Goal: Information Seeking & Learning: Check status

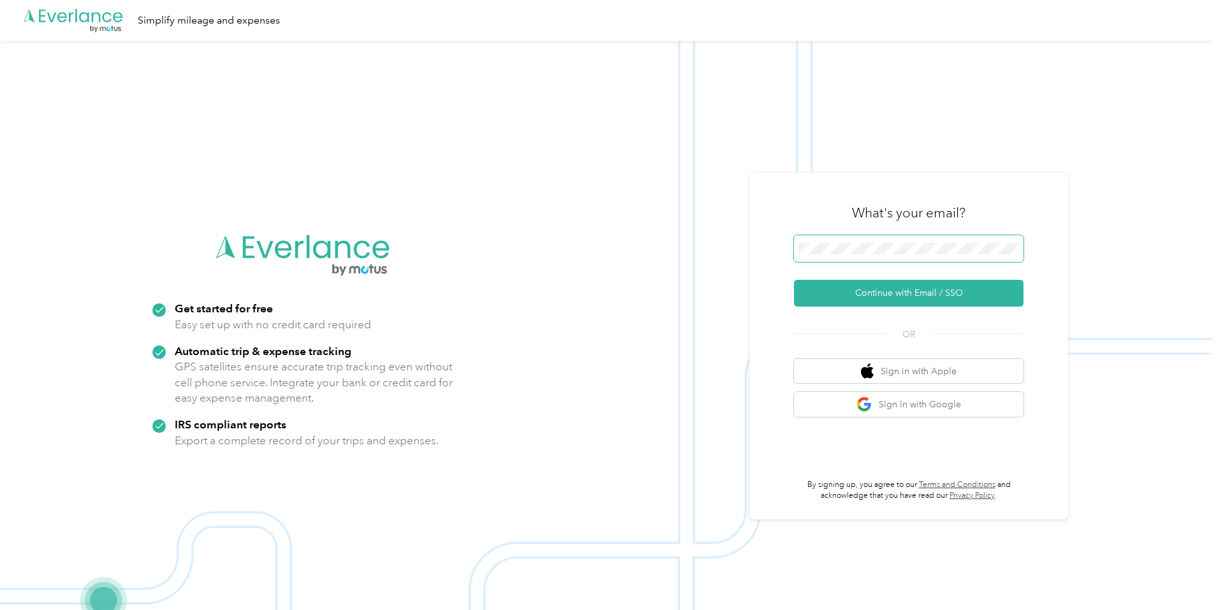
click at [925, 255] on span at bounding box center [909, 248] width 230 height 27
click at [920, 254] on span at bounding box center [909, 248] width 230 height 27
click at [921, 303] on button "Continue with Email / SSO" at bounding box center [909, 293] width 230 height 27
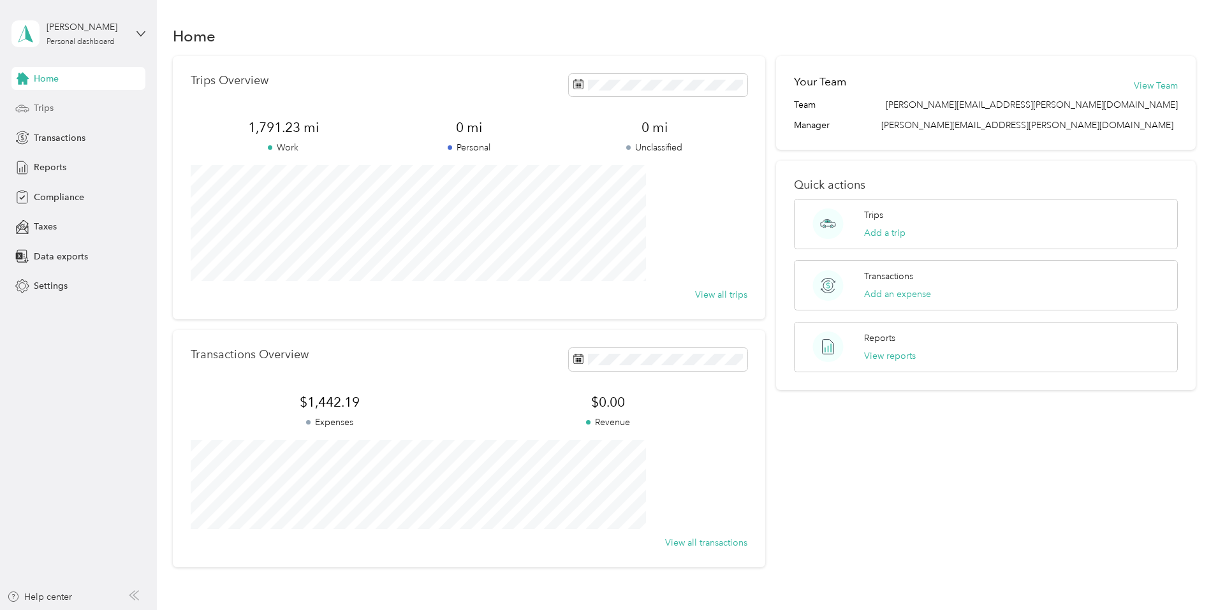
click at [48, 115] on div "Trips" at bounding box center [78, 108] width 134 height 23
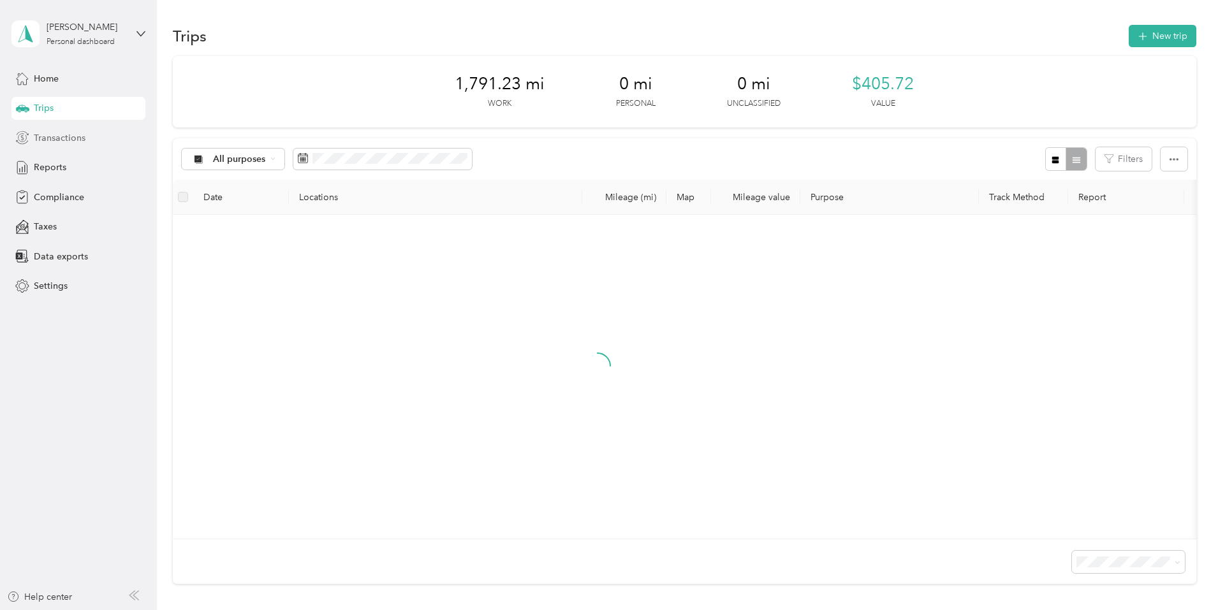
click at [56, 138] on span "Transactions" at bounding box center [60, 137] width 52 height 13
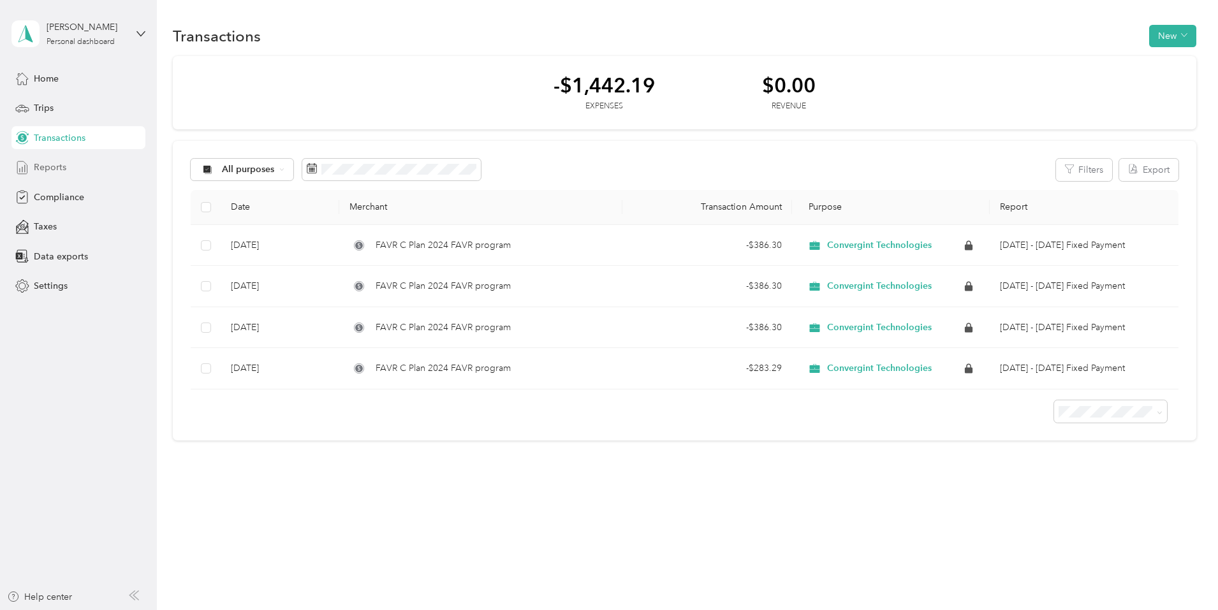
click at [55, 172] on span "Reports" at bounding box center [50, 167] width 33 height 13
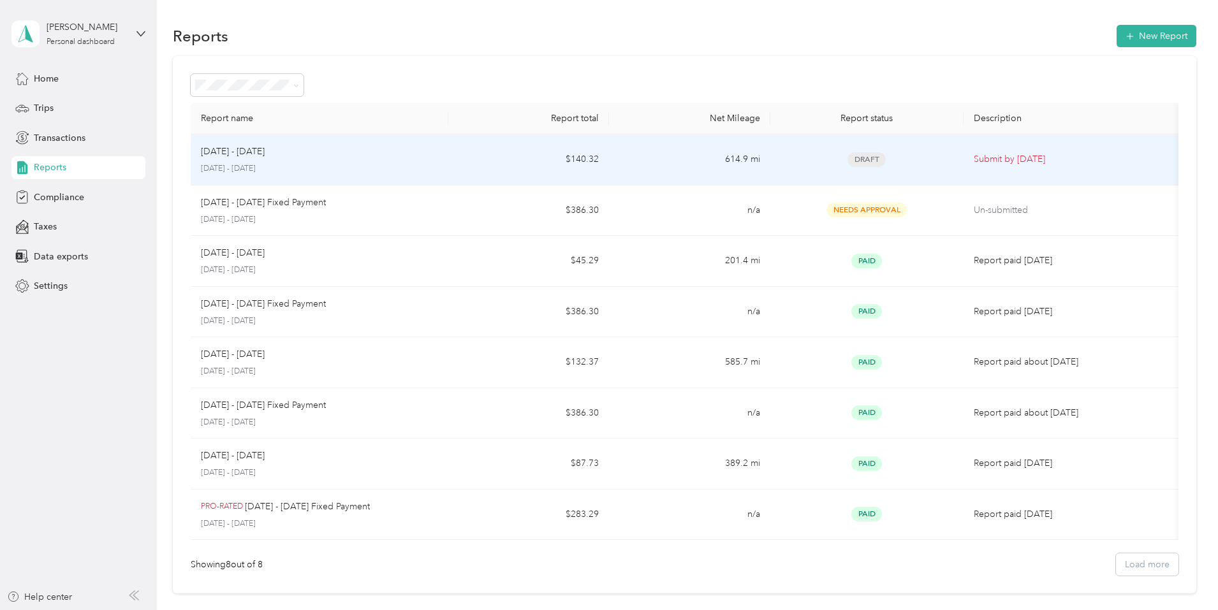
click at [364, 170] on p "[DATE] - [DATE]" at bounding box center [319, 168] width 237 height 11
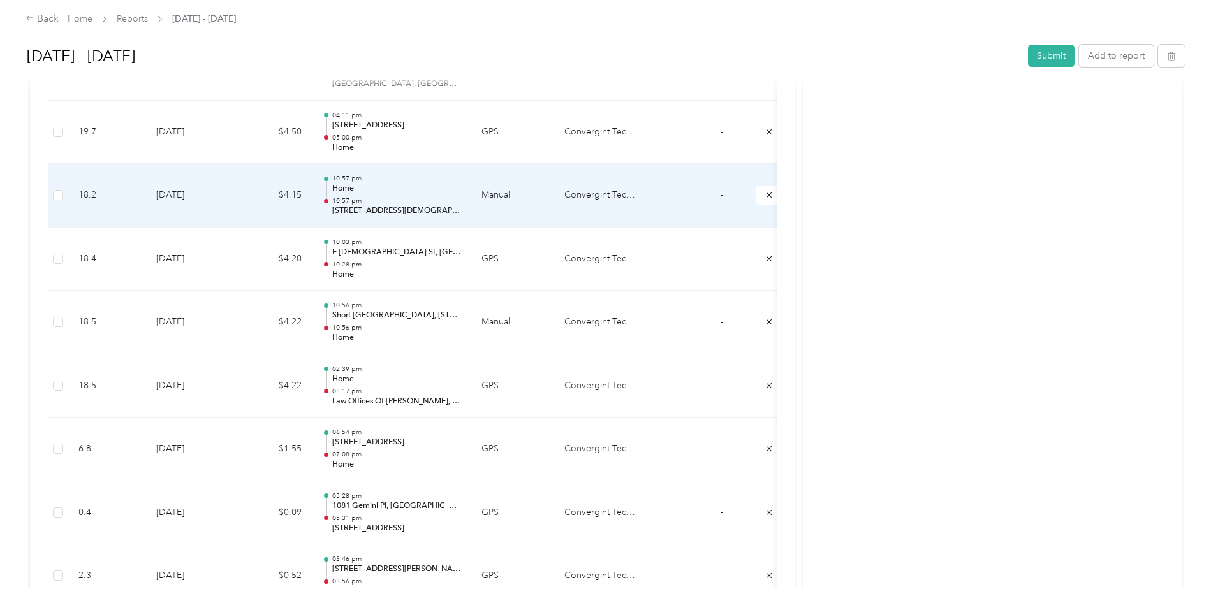
scroll to position [765, 0]
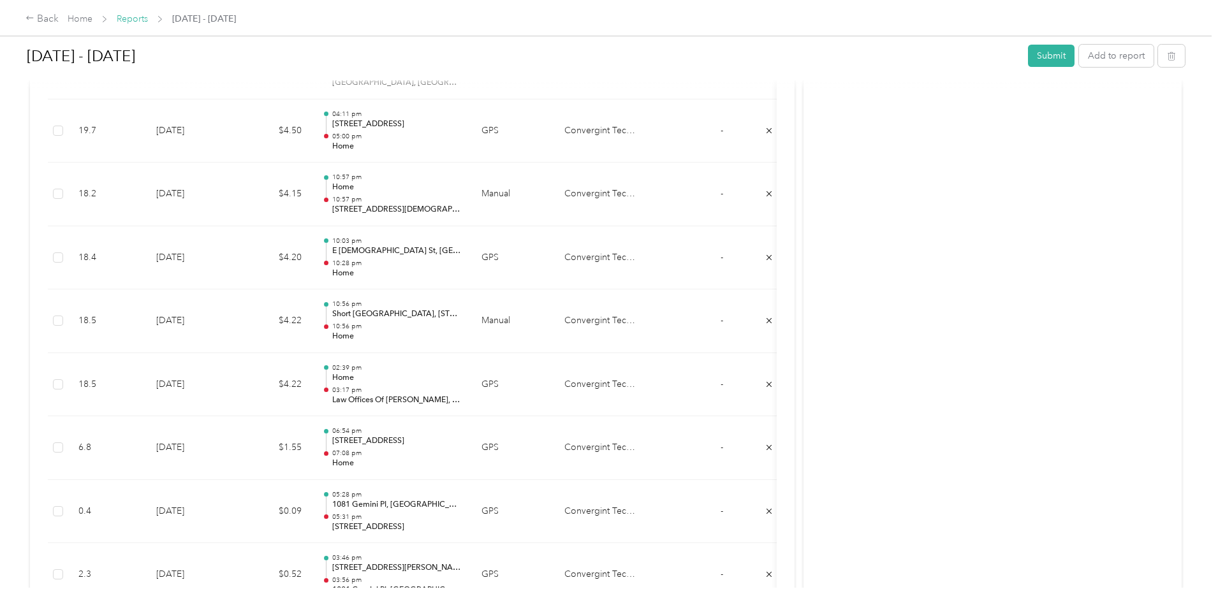
click at [148, 18] on link "Reports" at bounding box center [132, 18] width 31 height 11
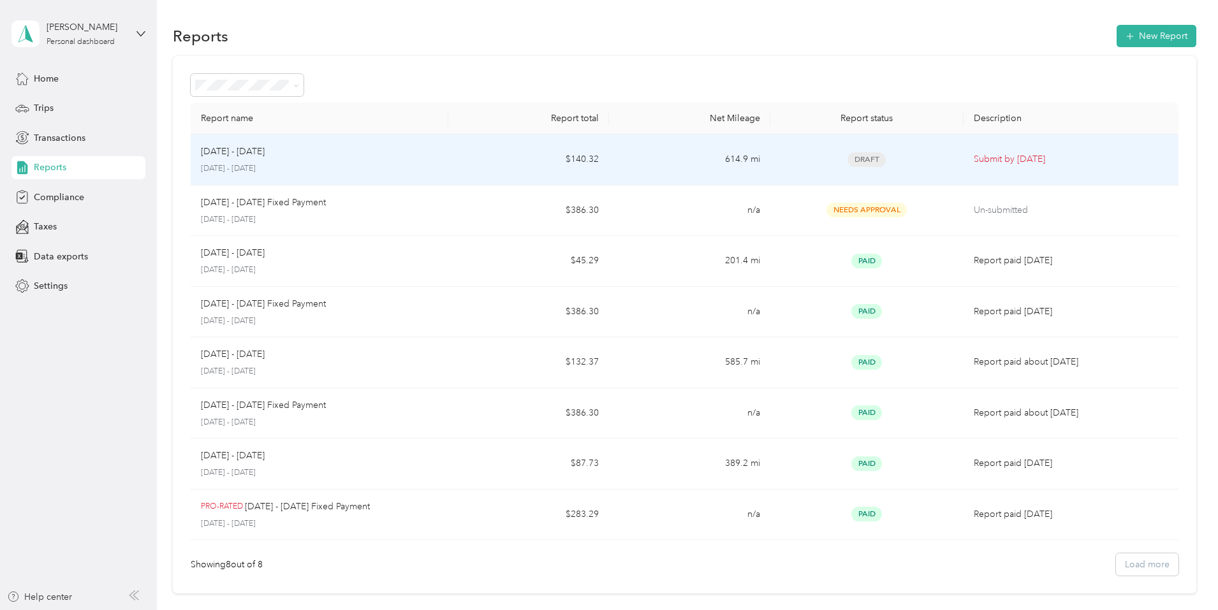
click at [385, 145] on div "[DATE] - [DATE]" at bounding box center [319, 152] width 237 height 14
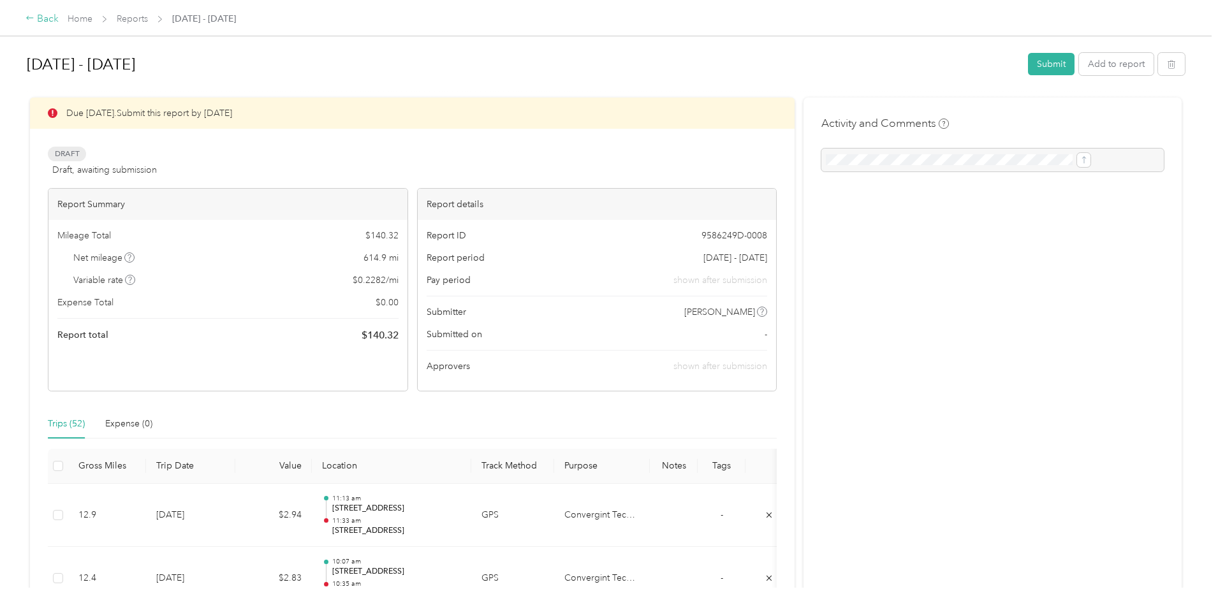
click at [59, 22] on div "Back" at bounding box center [42, 18] width 33 height 15
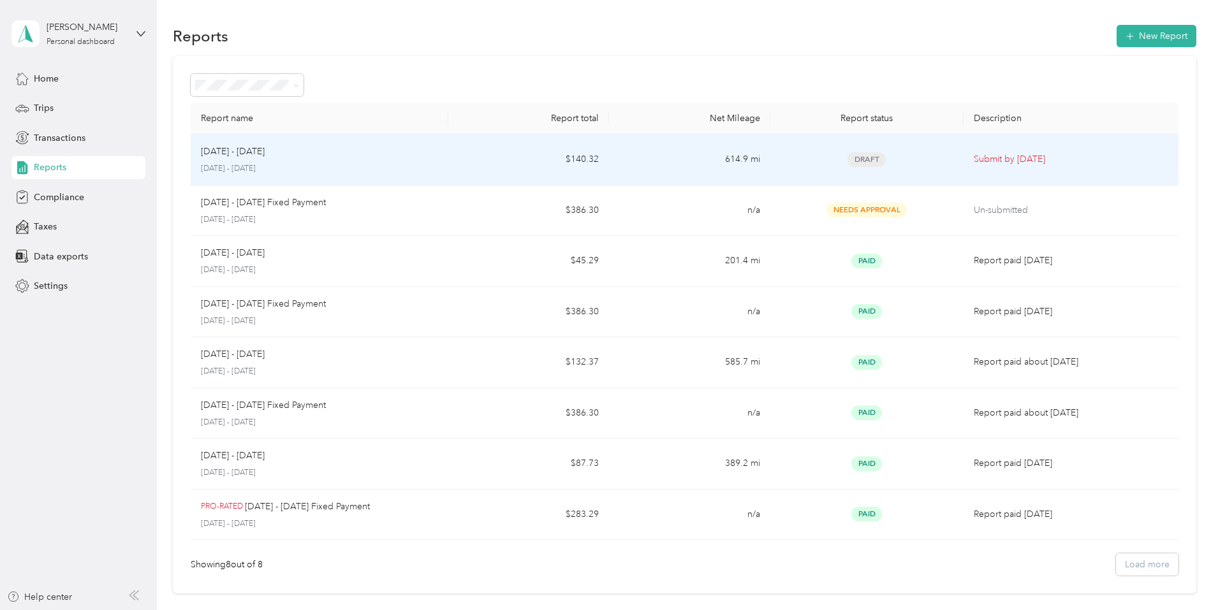
click at [379, 159] on div "[DATE] - [DATE] [DATE] - [DATE]" at bounding box center [319, 160] width 237 height 30
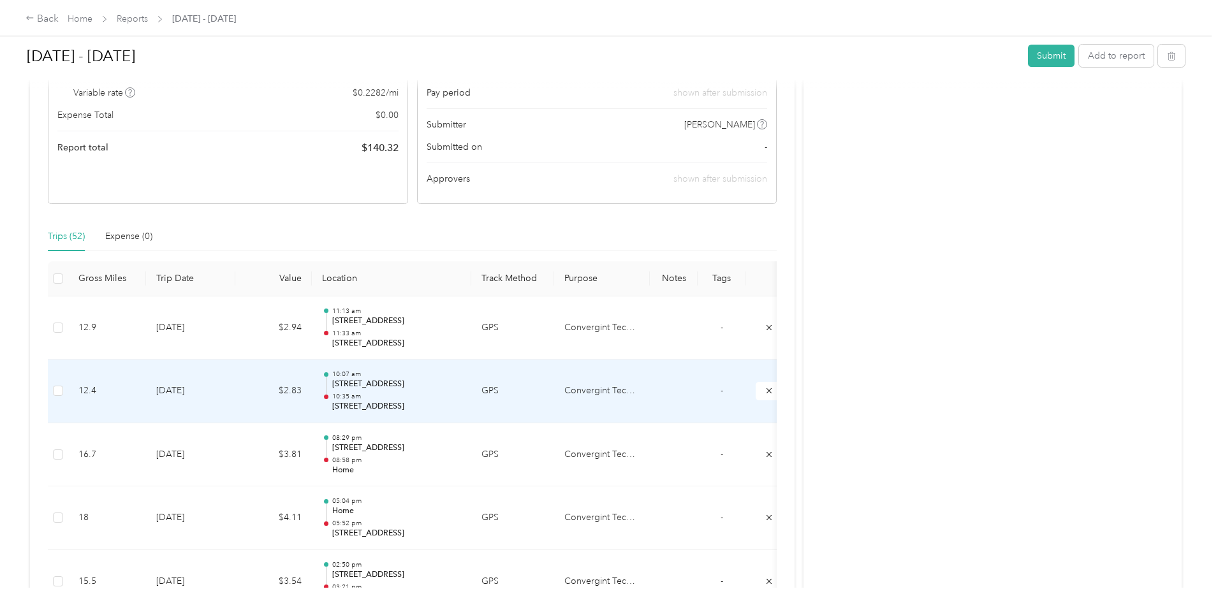
scroll to position [191, 0]
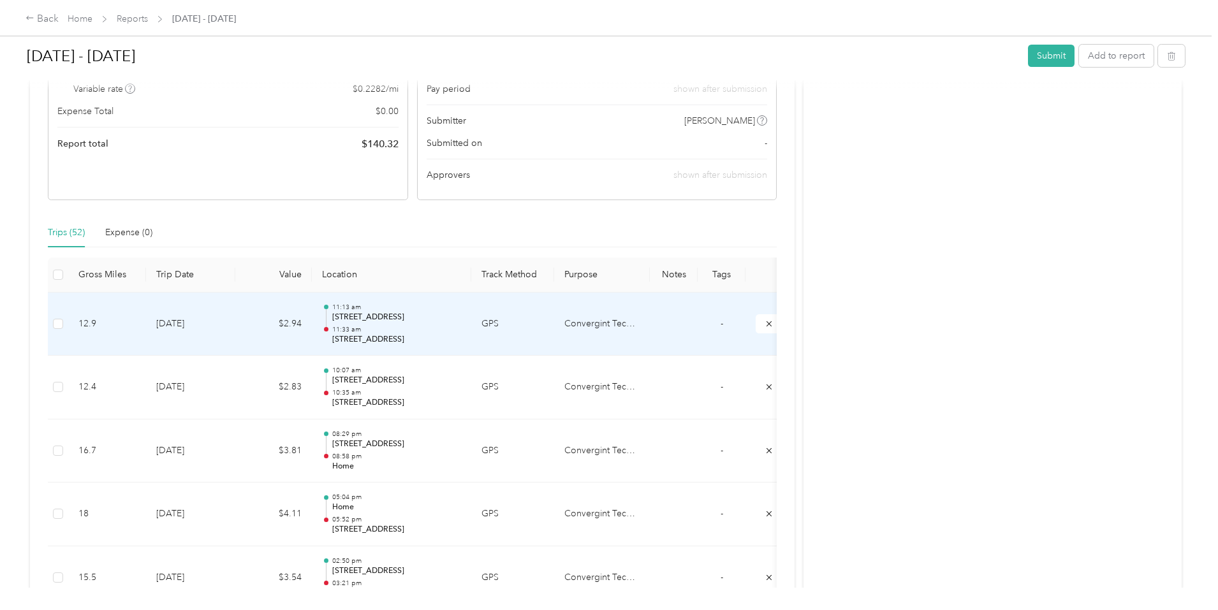
click at [461, 331] on p "11:33 am" at bounding box center [396, 329] width 129 height 9
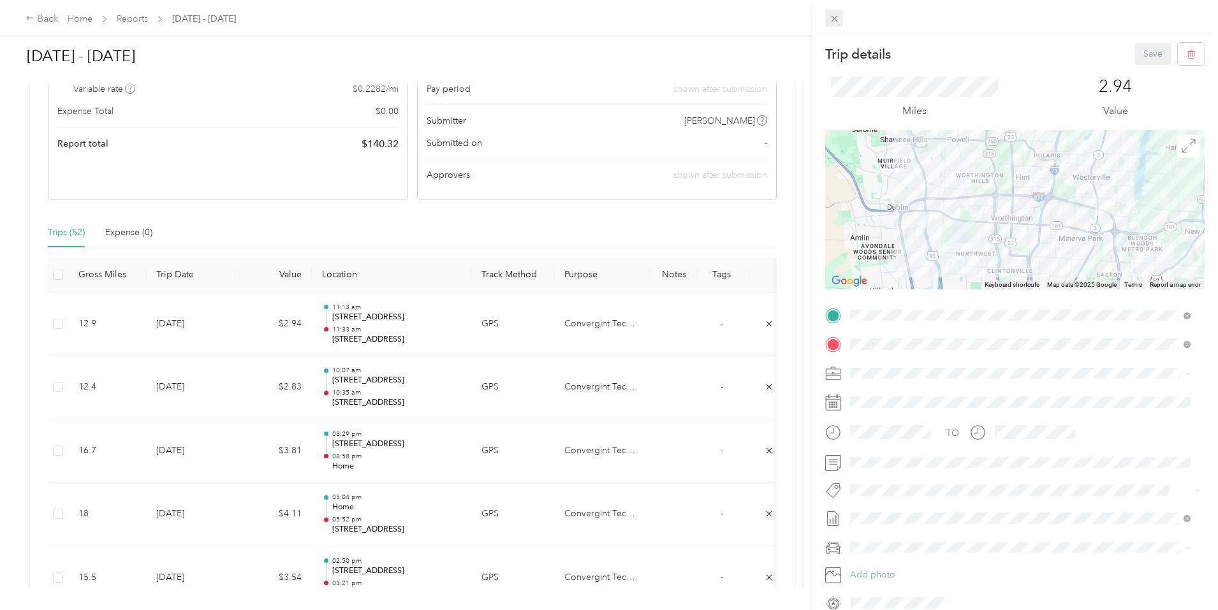
click at [839, 17] on icon at bounding box center [834, 18] width 11 height 11
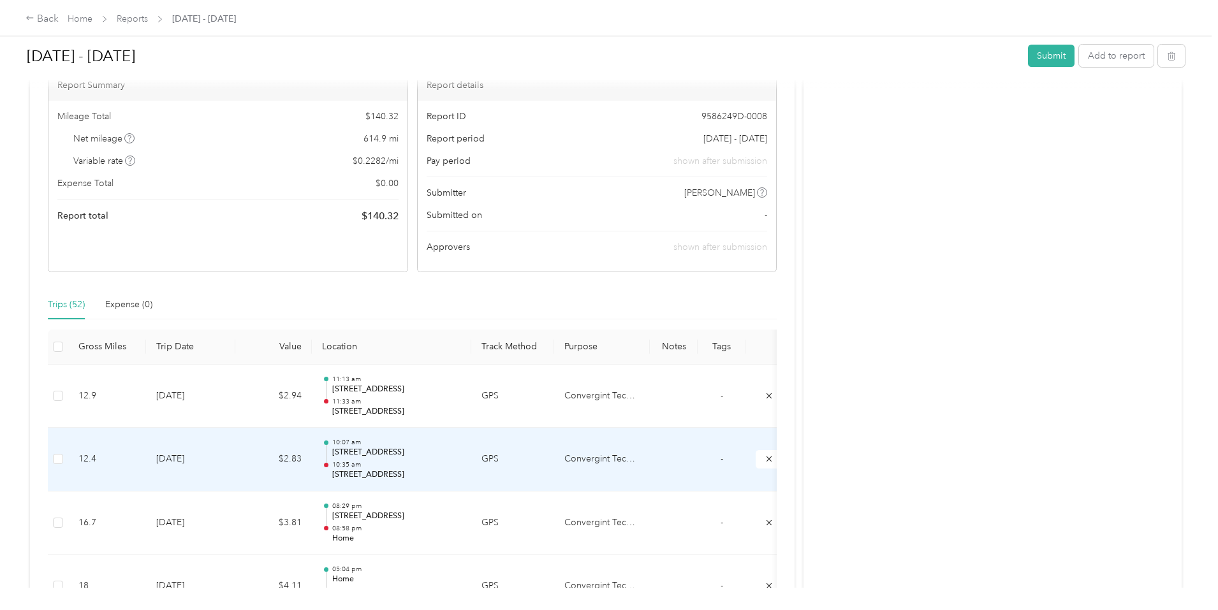
scroll to position [0, 0]
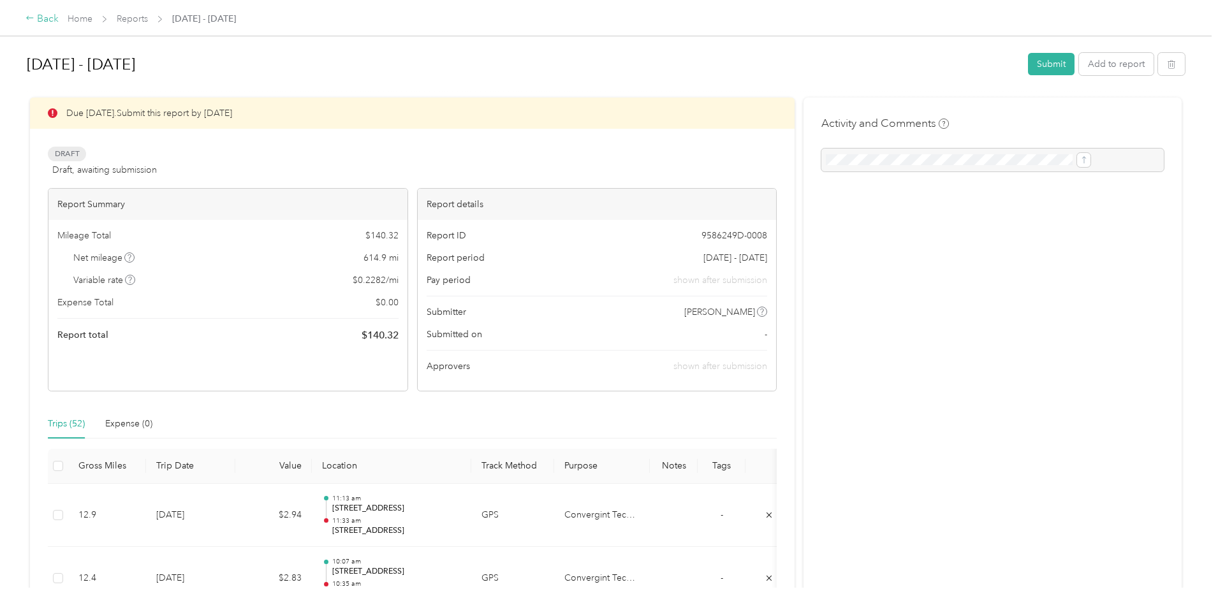
click at [59, 21] on div "Back" at bounding box center [42, 18] width 33 height 15
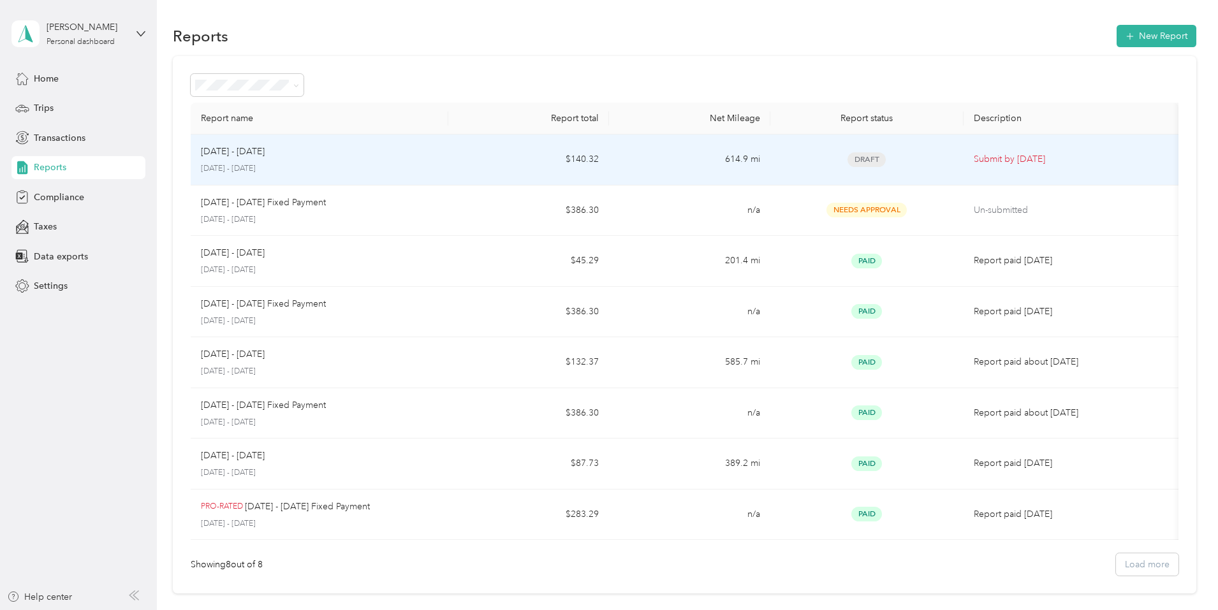
click at [742, 158] on td "614.9 mi" at bounding box center [689, 160] width 161 height 51
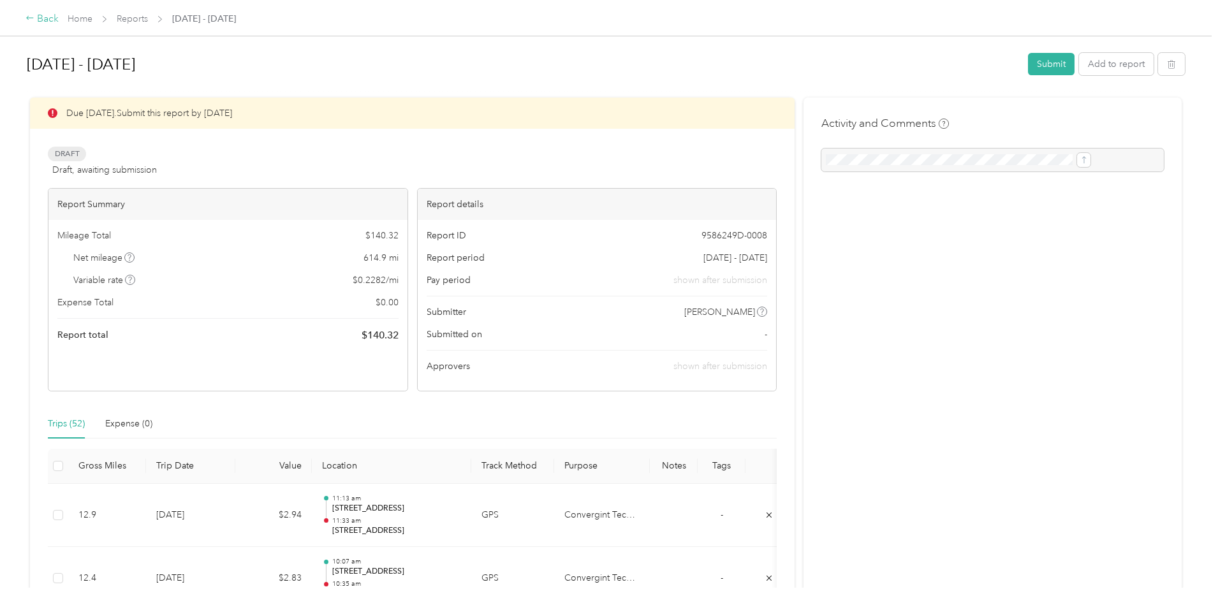
click at [59, 19] on div "Back" at bounding box center [42, 18] width 33 height 15
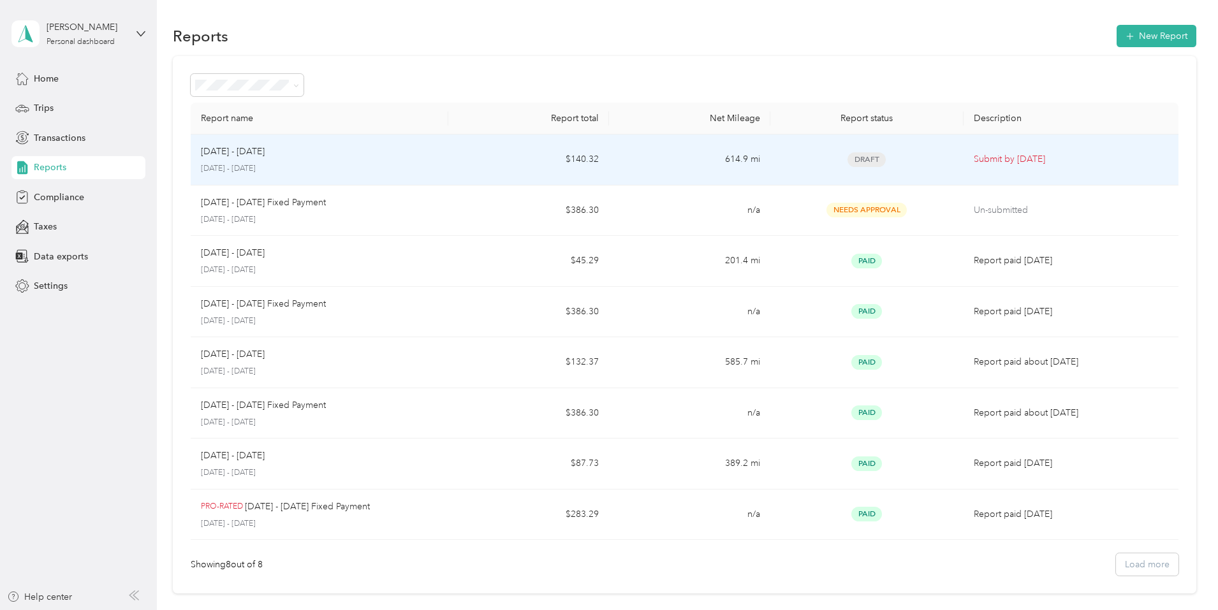
click at [348, 166] on p "[DATE] - [DATE]" at bounding box center [319, 168] width 237 height 11
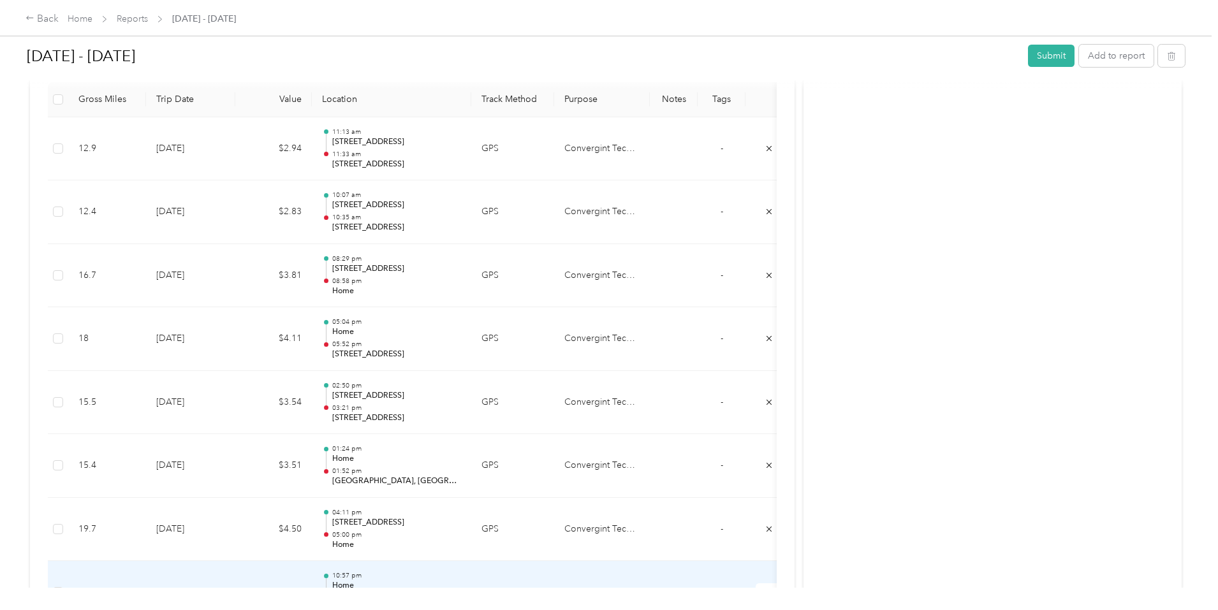
scroll to position [48, 0]
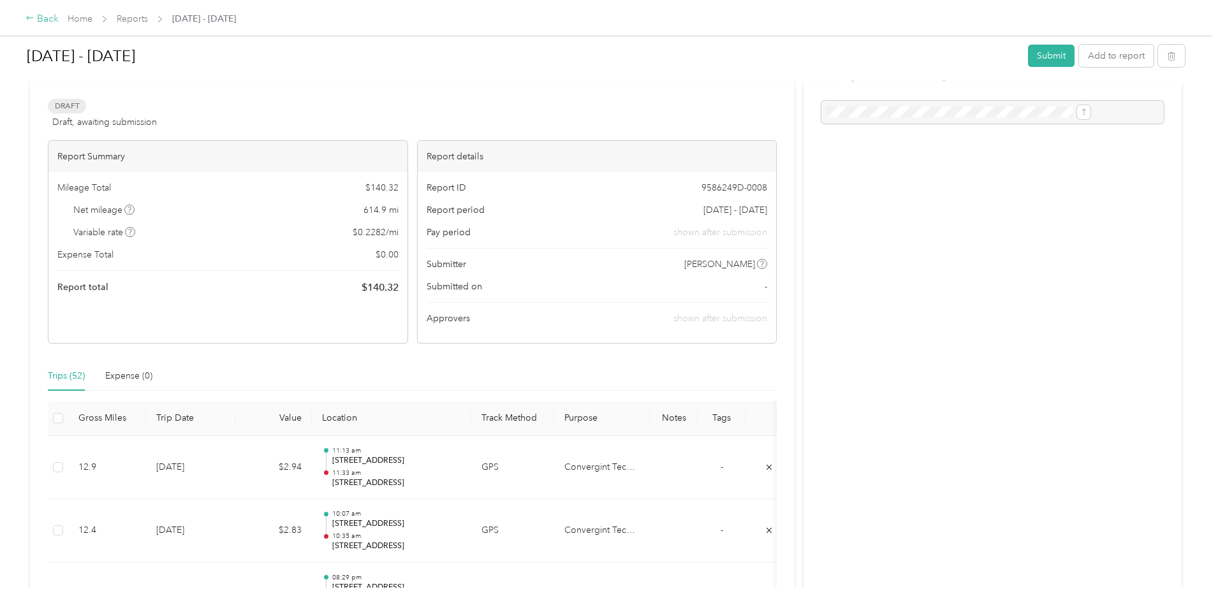
click at [59, 20] on div "Back" at bounding box center [42, 18] width 33 height 15
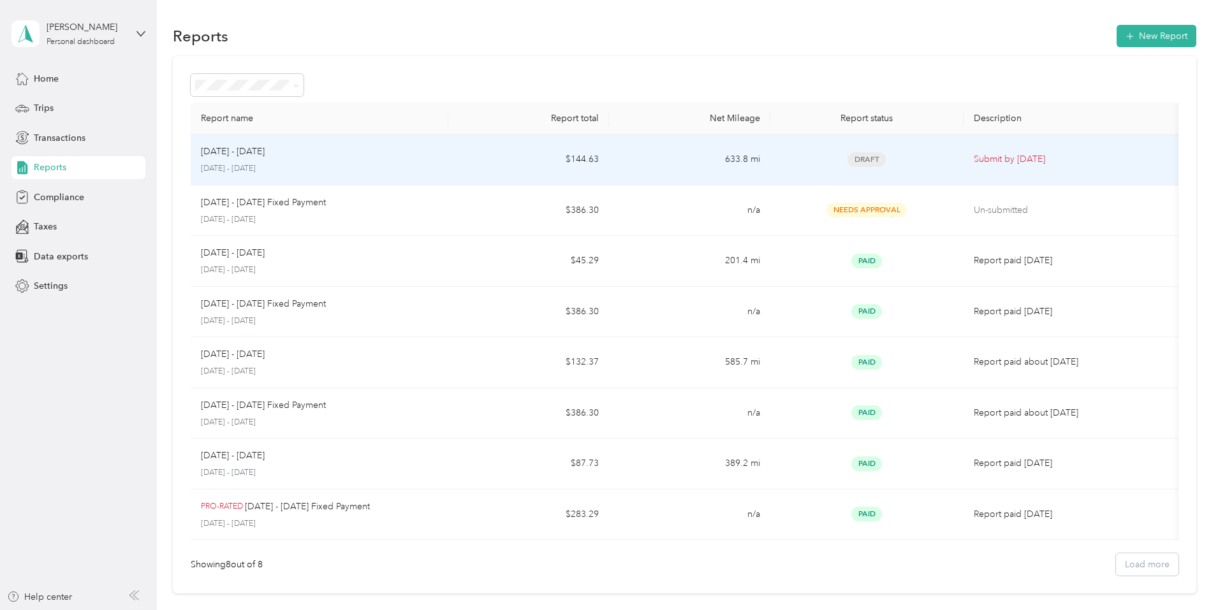
click at [422, 164] on p "[DATE] - [DATE]" at bounding box center [319, 168] width 237 height 11
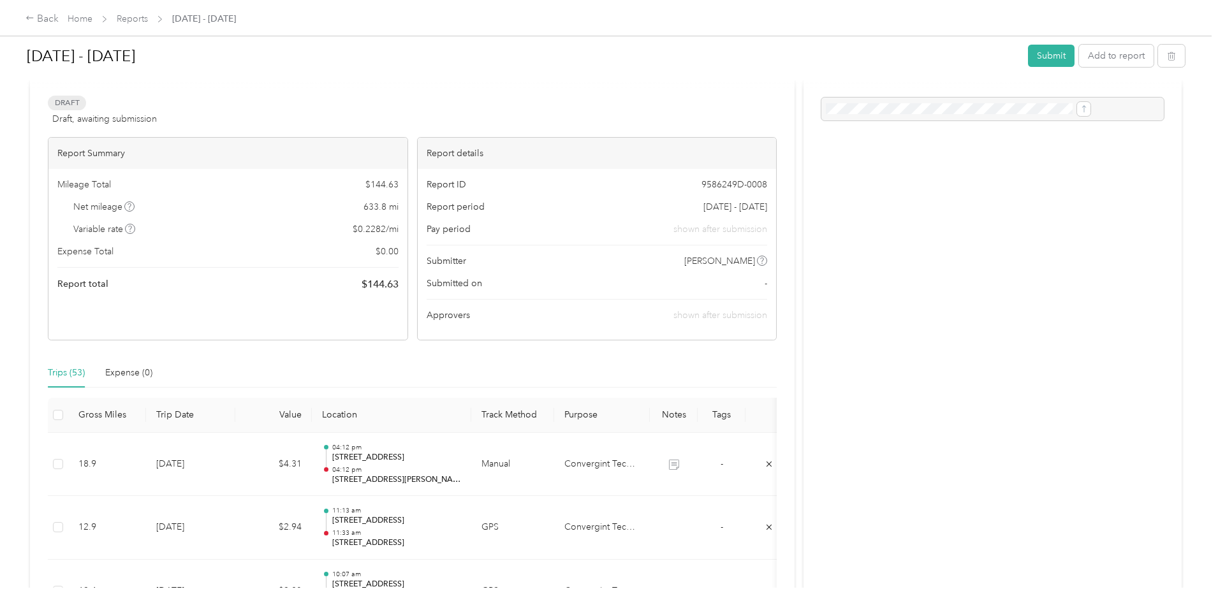
scroll to position [202, 0]
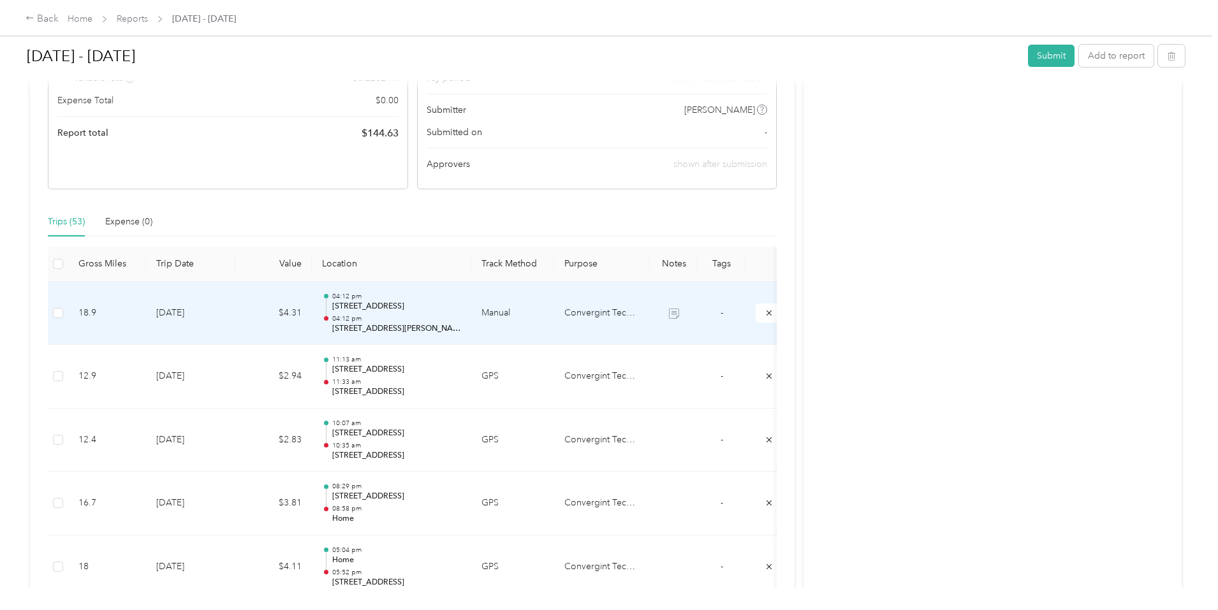
click at [235, 305] on td "[DATE]" at bounding box center [190, 314] width 89 height 64
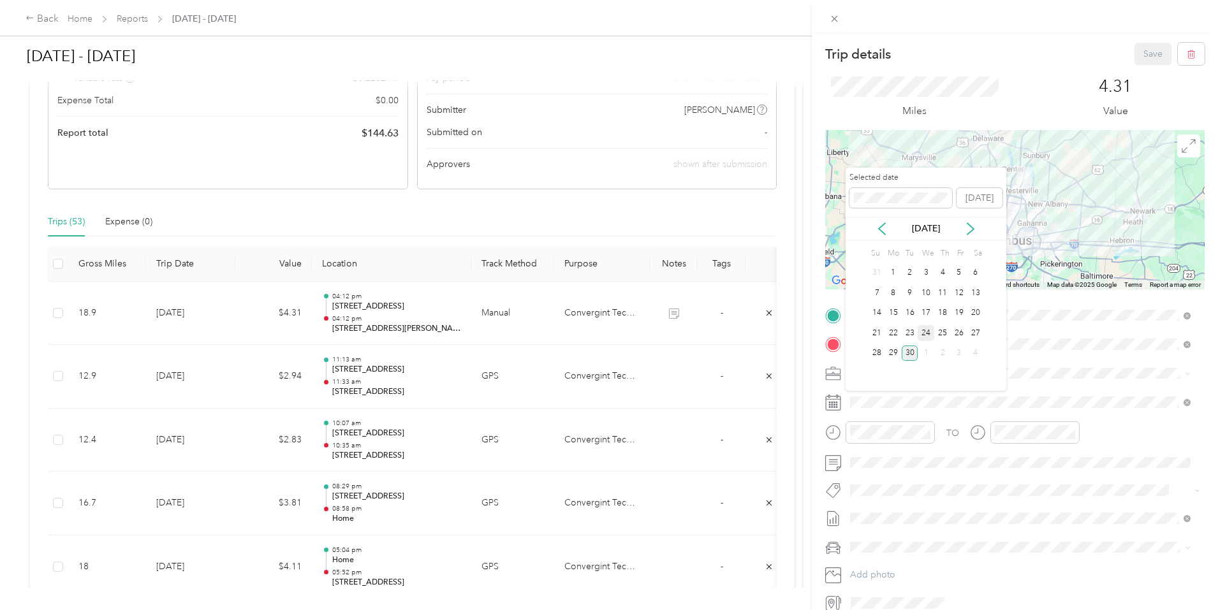
click at [923, 335] on div "24" at bounding box center [926, 333] width 17 height 16
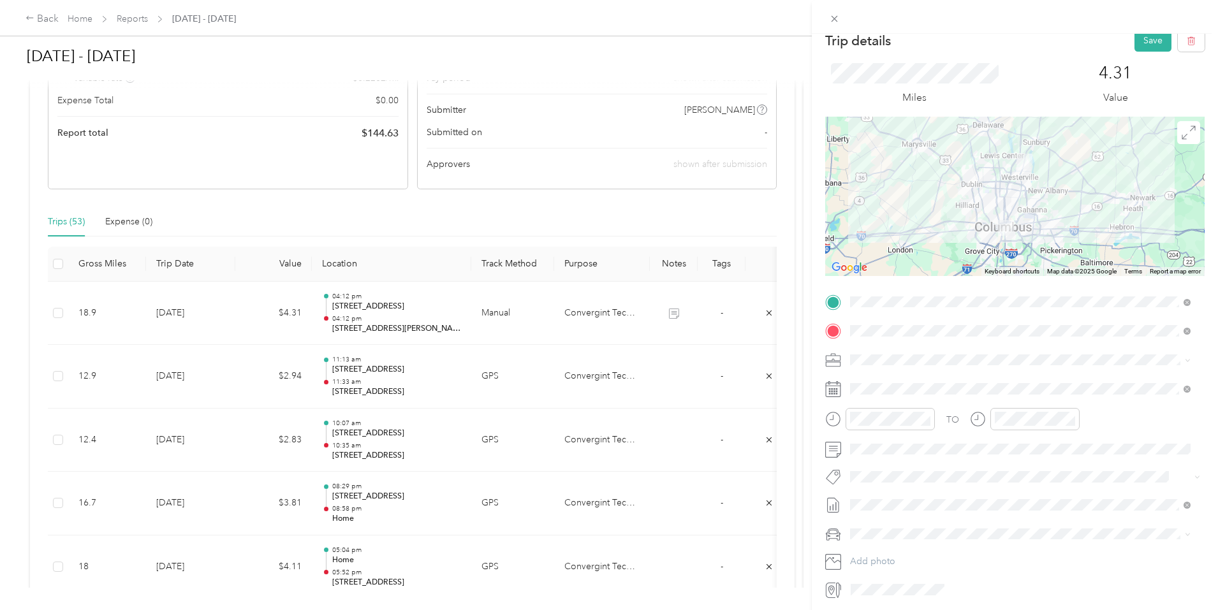
scroll to position [0, 0]
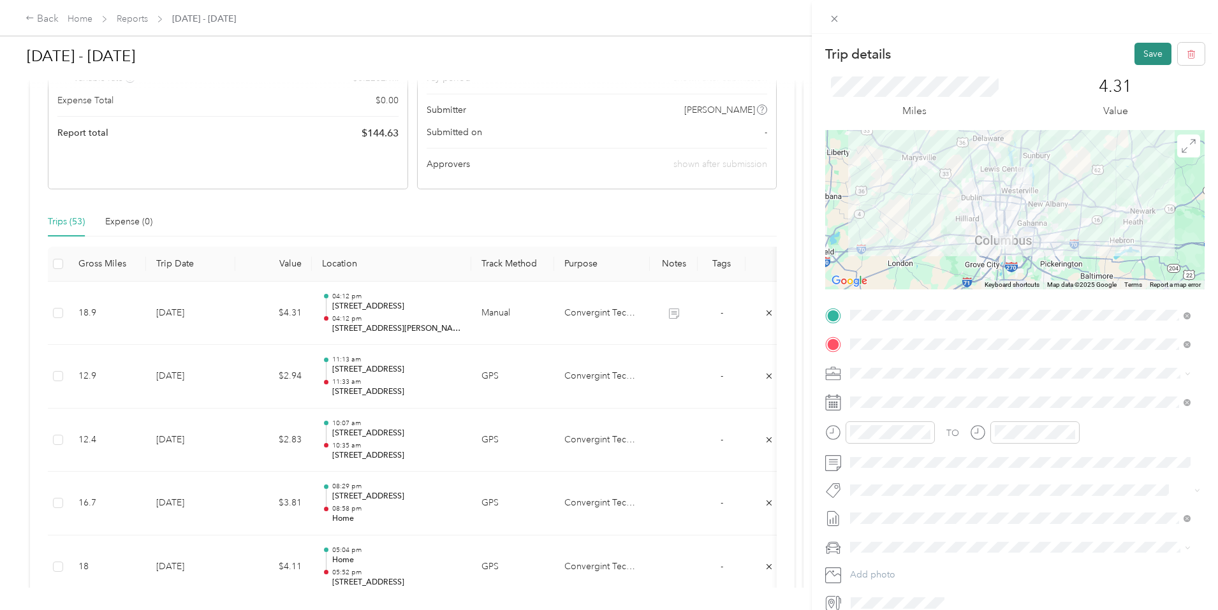
click at [1156, 55] on button "Save" at bounding box center [1152, 54] width 37 height 22
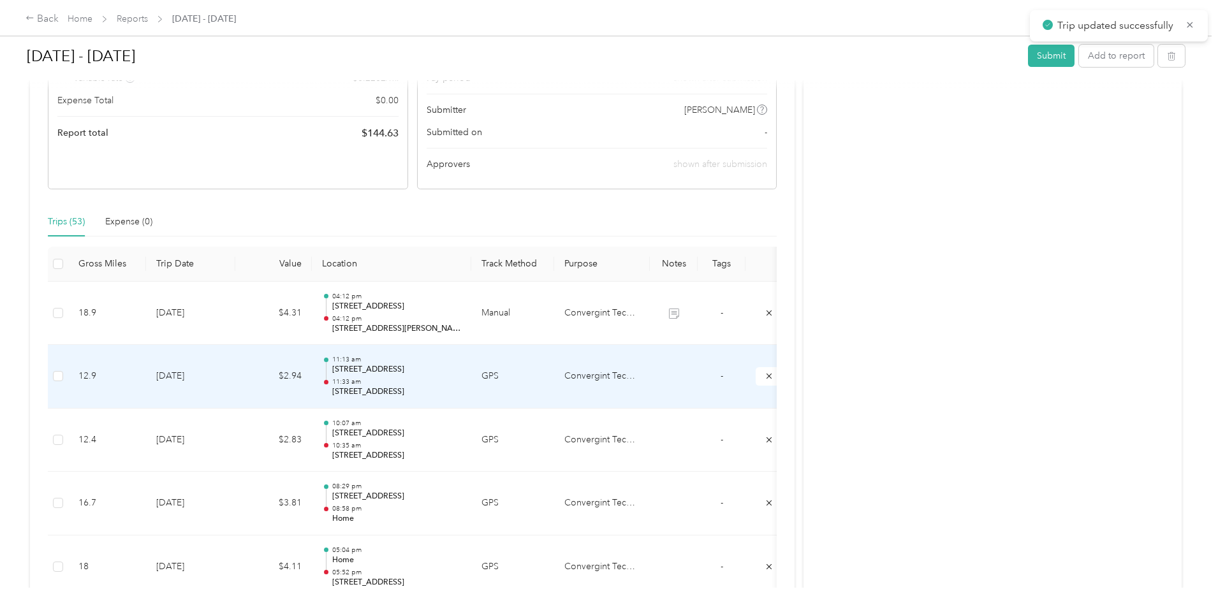
click at [461, 380] on p "11:33 am" at bounding box center [396, 382] width 129 height 9
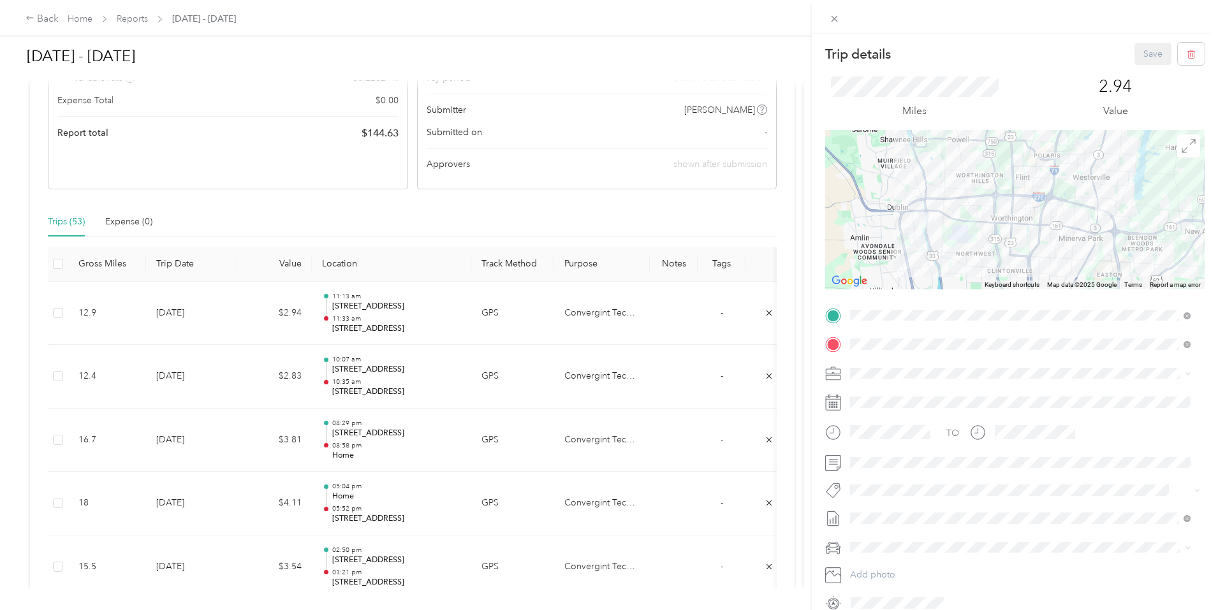
click at [519, 385] on div "Trip details Save This trip cannot be edited because it is either under review,…" at bounding box center [609, 305] width 1218 height 610
